Goal: Information Seeking & Learning: Find specific fact

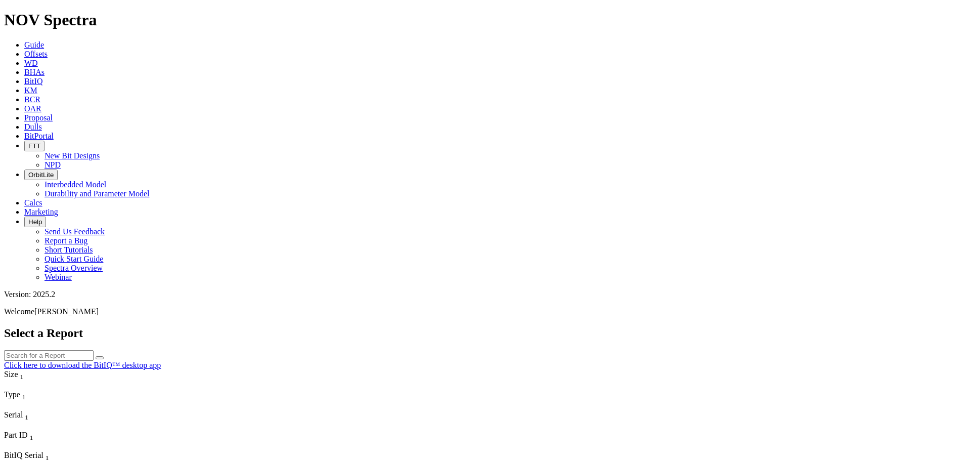
click at [37, 86] on span "KM" at bounding box center [30, 90] width 13 height 9
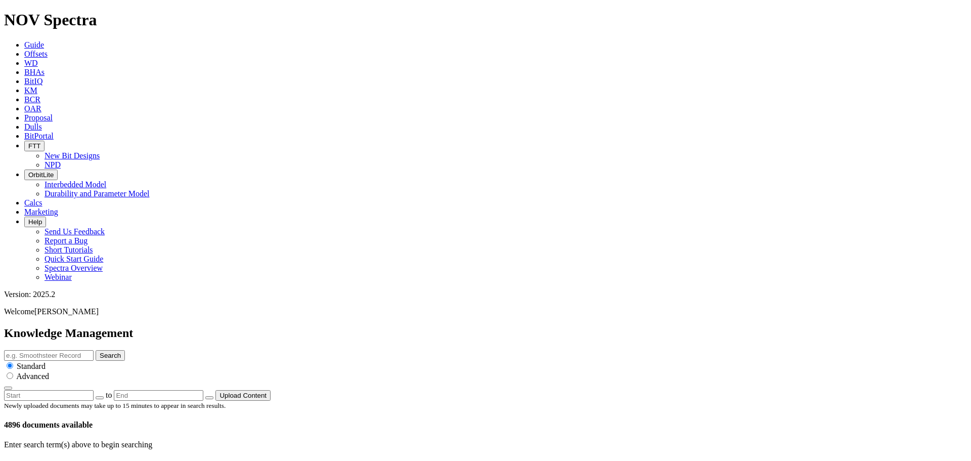
click at [94, 350] on input "text" at bounding box center [48, 355] width 89 height 11
paste input "ION+ Intrepid cutters"
type input "ION+ Intrepid cutters"
click at [125, 350] on button "Search" at bounding box center [110, 355] width 29 height 11
click at [36, 460] on link at bounding box center [36, 466] width 0 height 9
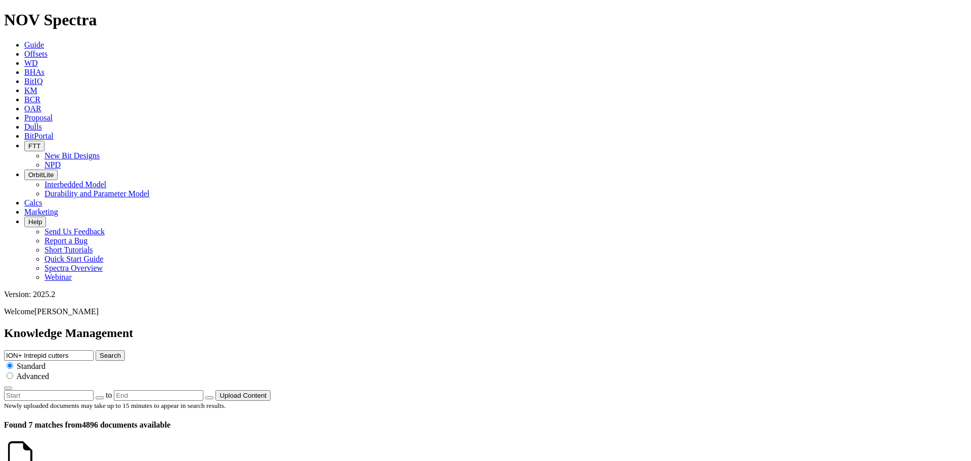
click at [94, 350] on input "ION+ Intrepid cutters" at bounding box center [48, 355] width 89 height 11
paste input "High Exposure [GEOGRAPHIC_DATA]"
type input "High Exposure [GEOGRAPHIC_DATA] cutters"
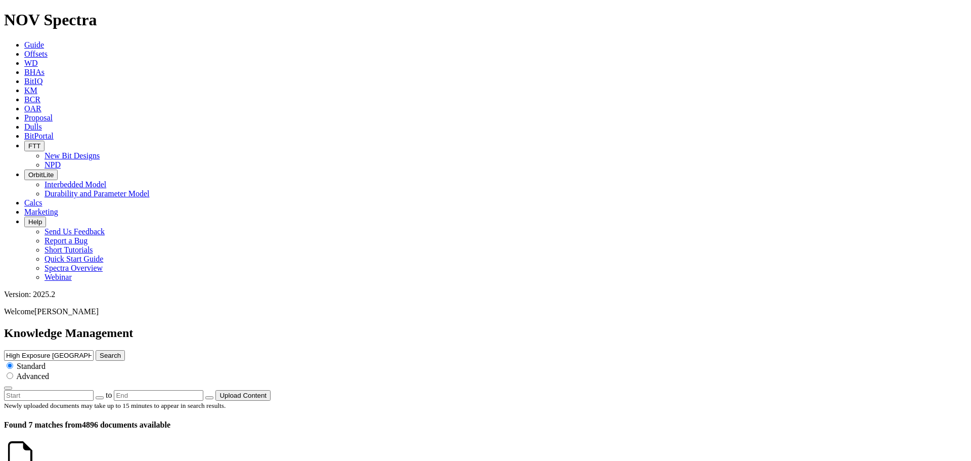
click at [100, 351] on icon "submit" at bounding box center [100, 355] width 0 height 8
drag, startPoint x: 604, startPoint y: 54, endPoint x: 519, endPoint y: 55, distance: 84.4
click at [94, 350] on input "High Exposure [GEOGRAPHIC_DATA] cutters" at bounding box center [48, 355] width 89 height 11
type input "High Exposure Cutters"
click at [125, 350] on button "Search" at bounding box center [110, 355] width 29 height 11
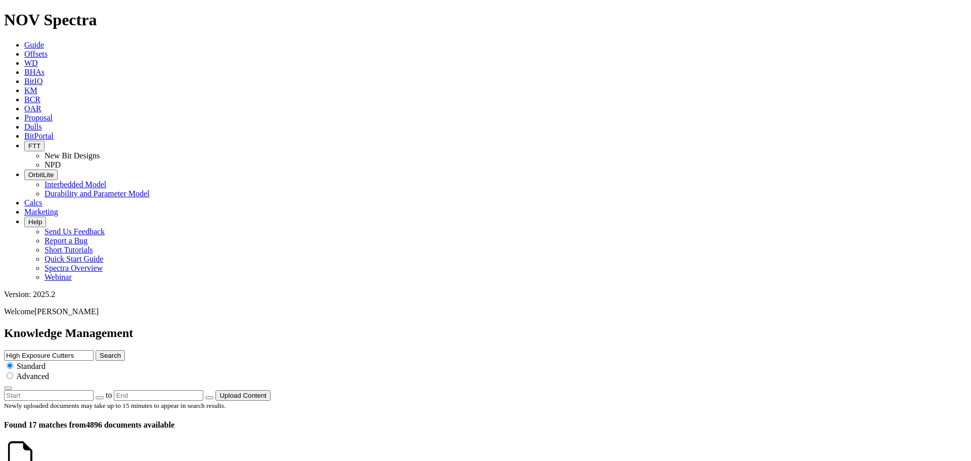
click at [94, 350] on input "High Exposure Cutters" at bounding box center [48, 355] width 89 height 11
type input "High Exposure"
click at [100, 351] on icon "submit" at bounding box center [100, 355] width 0 height 8
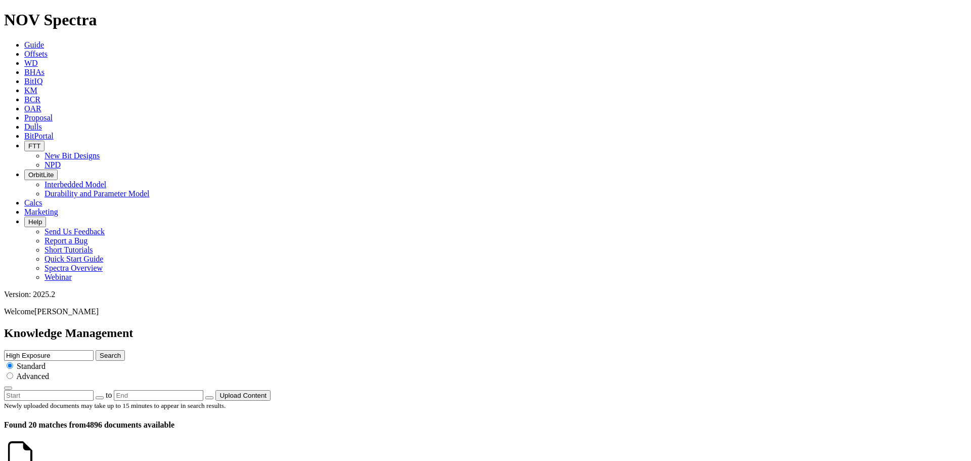
scroll to position [0, 0]
click at [94, 350] on input "High Exposure" at bounding box center [48, 355] width 89 height 11
paste input "LynX layout"
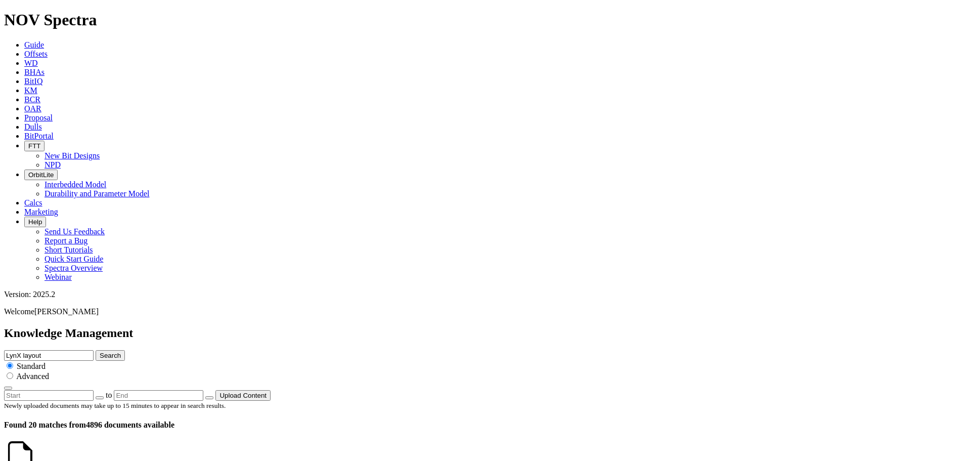
type input "LynX layout"
click at [125, 350] on button "Search" at bounding box center [110, 355] width 29 height 11
click at [94, 350] on input "LynX layout" at bounding box center [48, 355] width 89 height 11
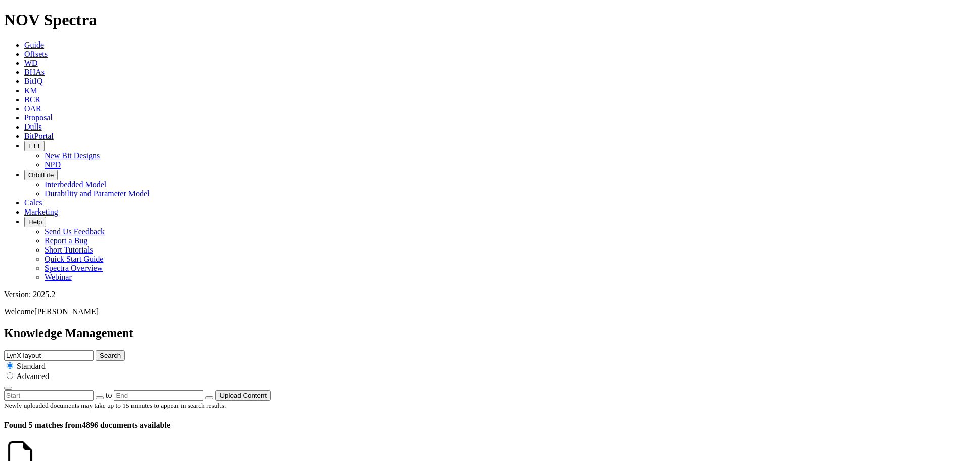
click at [94, 350] on input "LynX layout" at bounding box center [48, 355] width 89 height 11
paste input "Wing-Blade"
type input "Wing-Blade"
click at [125, 350] on button "Search" at bounding box center [110, 355] width 29 height 11
click at [36, 460] on link at bounding box center [36, 466] width 0 height 9
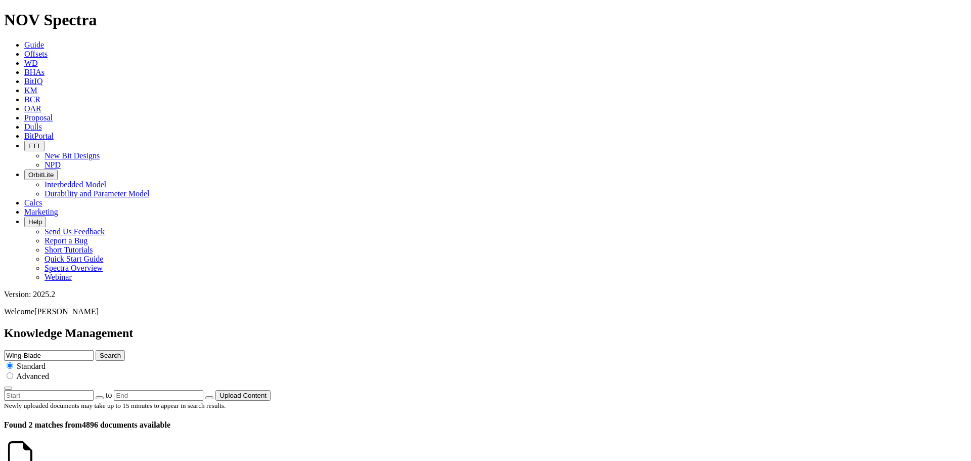
click at [94, 350] on input "Wing-Blade" at bounding box center [48, 355] width 89 height 11
paste input "Cyclone hydraulics"
type input "Cyclone hydraulics"
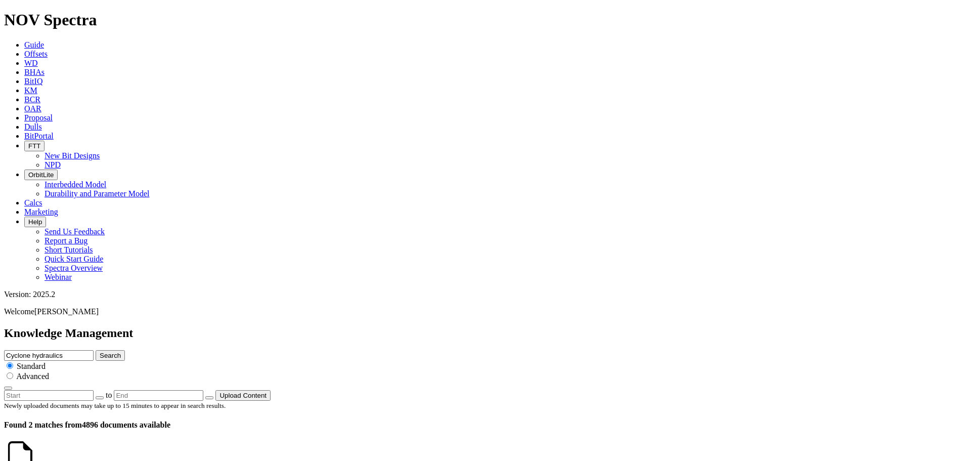
click at [125, 350] on button "Search" at bounding box center [110, 355] width 29 height 11
drag, startPoint x: 519, startPoint y: 56, endPoint x: 380, endPoint y: 69, distance: 139.6
click at [380, 326] on div "Knowledge Management Cyclone hydraulics Search Standard Advanced to Upload Cont…" at bounding box center [485, 363] width 963 height 74
paste input "Directional Gauge"
type input "Directional Gauge"
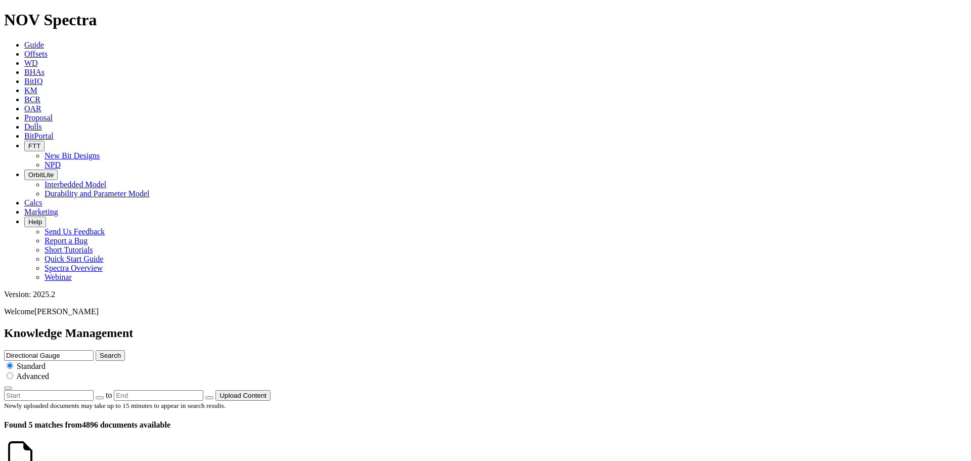
click at [100, 351] on icon "submit" at bounding box center [100, 355] width 0 height 8
click at [94, 350] on input "Directional Gauge" at bounding box center [48, 355] width 89 height 11
paste input "-bon"
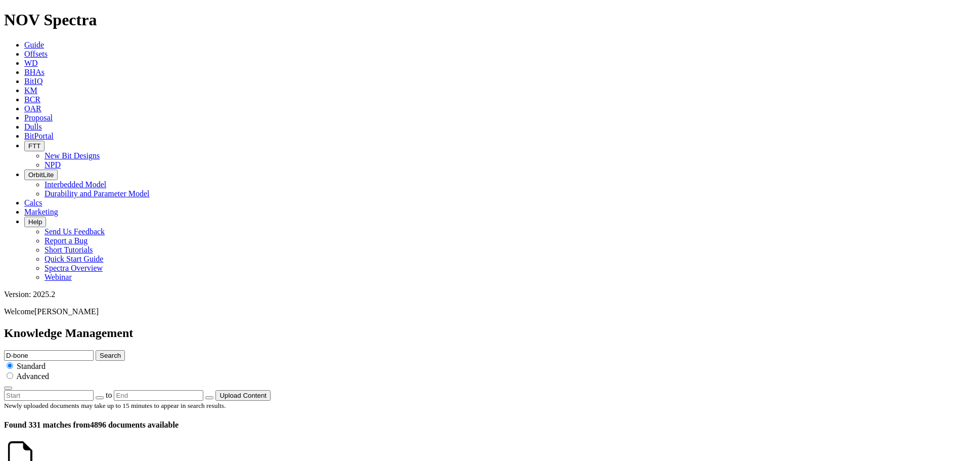
type input "D-bone"
click at [125, 350] on button "Search" at bounding box center [110, 355] width 29 height 11
click at [94, 350] on input "D-bone" at bounding box center [48, 355] width 89 height 11
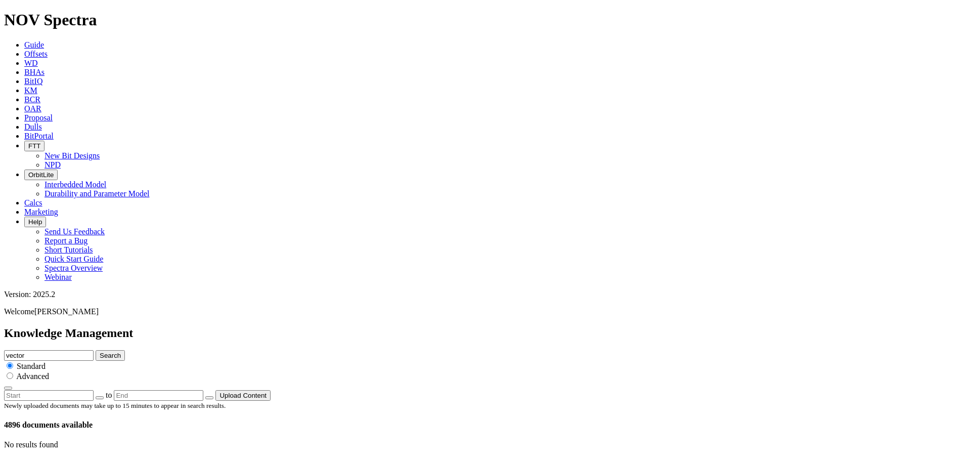
type input "vector"
click at [96, 350] on button "Search" at bounding box center [110, 355] width 29 height 11
click at [94, 350] on input "vector" at bounding box center [48, 355] width 89 height 11
paste input "Cyclone"
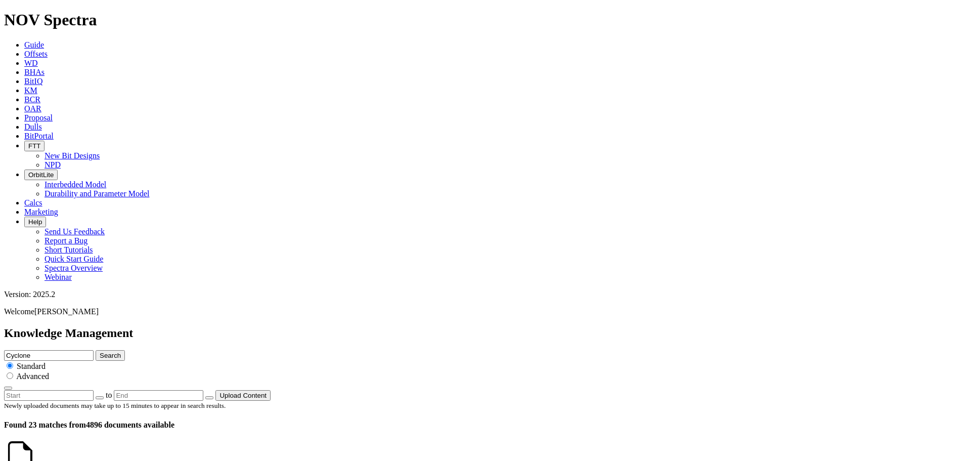
type input "Cyclone"
click at [96, 350] on button "Search" at bounding box center [110, 355] width 29 height 11
